Goal: Use online tool/utility: Utilize a website feature to perform a specific function

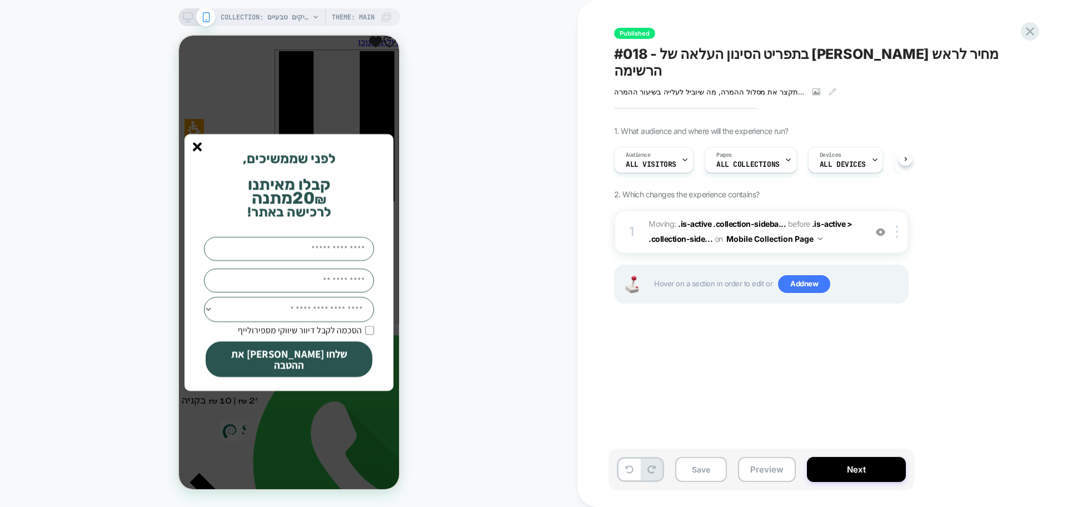
click at [195, 148] on icon "סגור" at bounding box center [197, 146] width 9 height 9
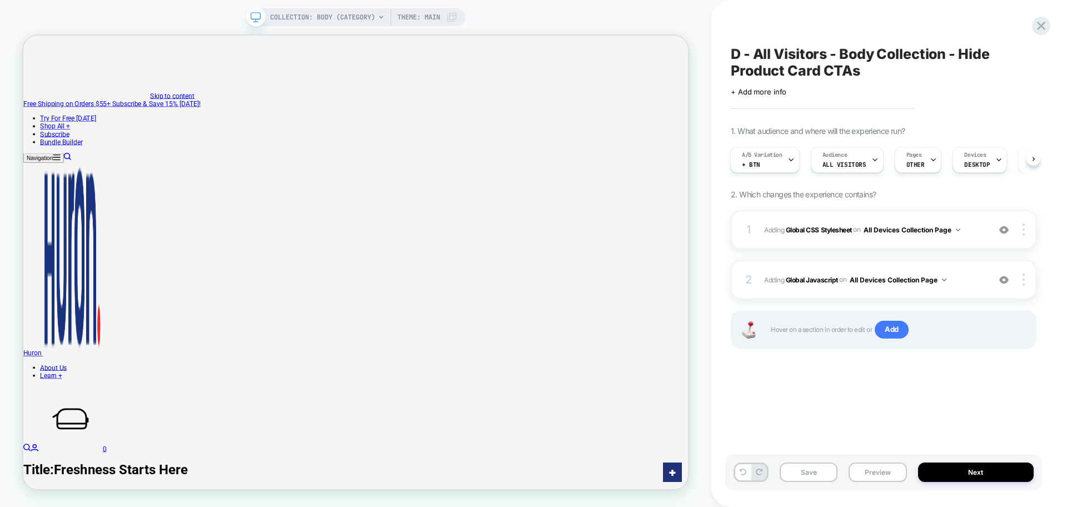
scroll to position [0, 1]
click at [803, 66] on span "D - All Visitors - Body Collection - Hide Product Card CTAs" at bounding box center [884, 62] width 306 height 33
click at [866, 469] on button "Preview" at bounding box center [877, 471] width 58 height 19
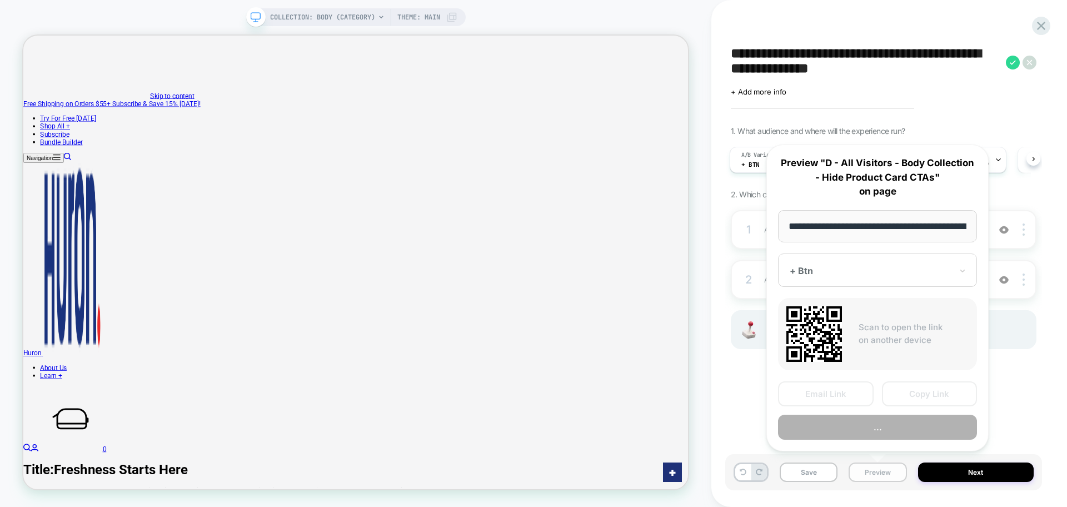
scroll to position [0, 82]
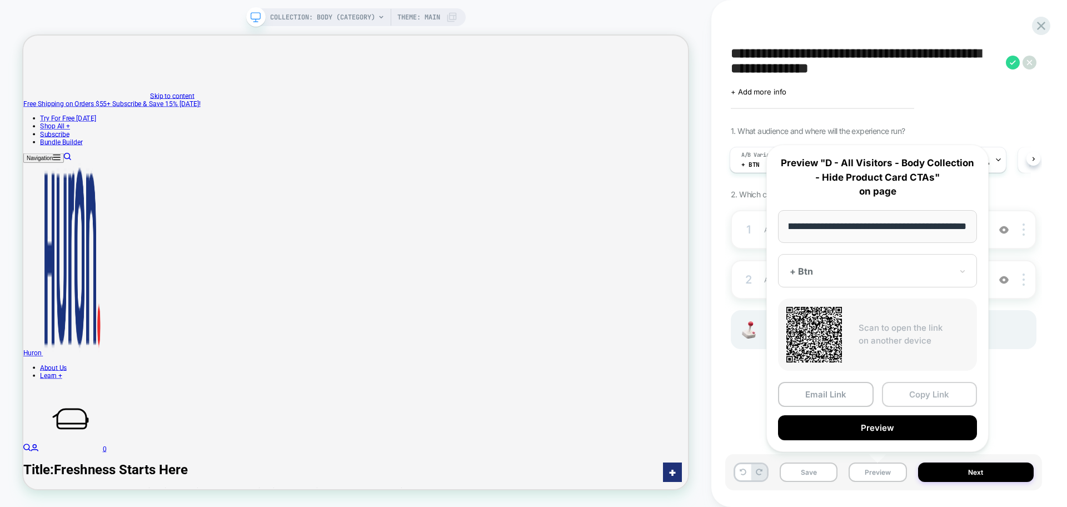
click at [911, 392] on button "Copy Link" at bounding box center [930, 394] width 96 height 25
